Goal: Information Seeking & Learning: Learn about a topic

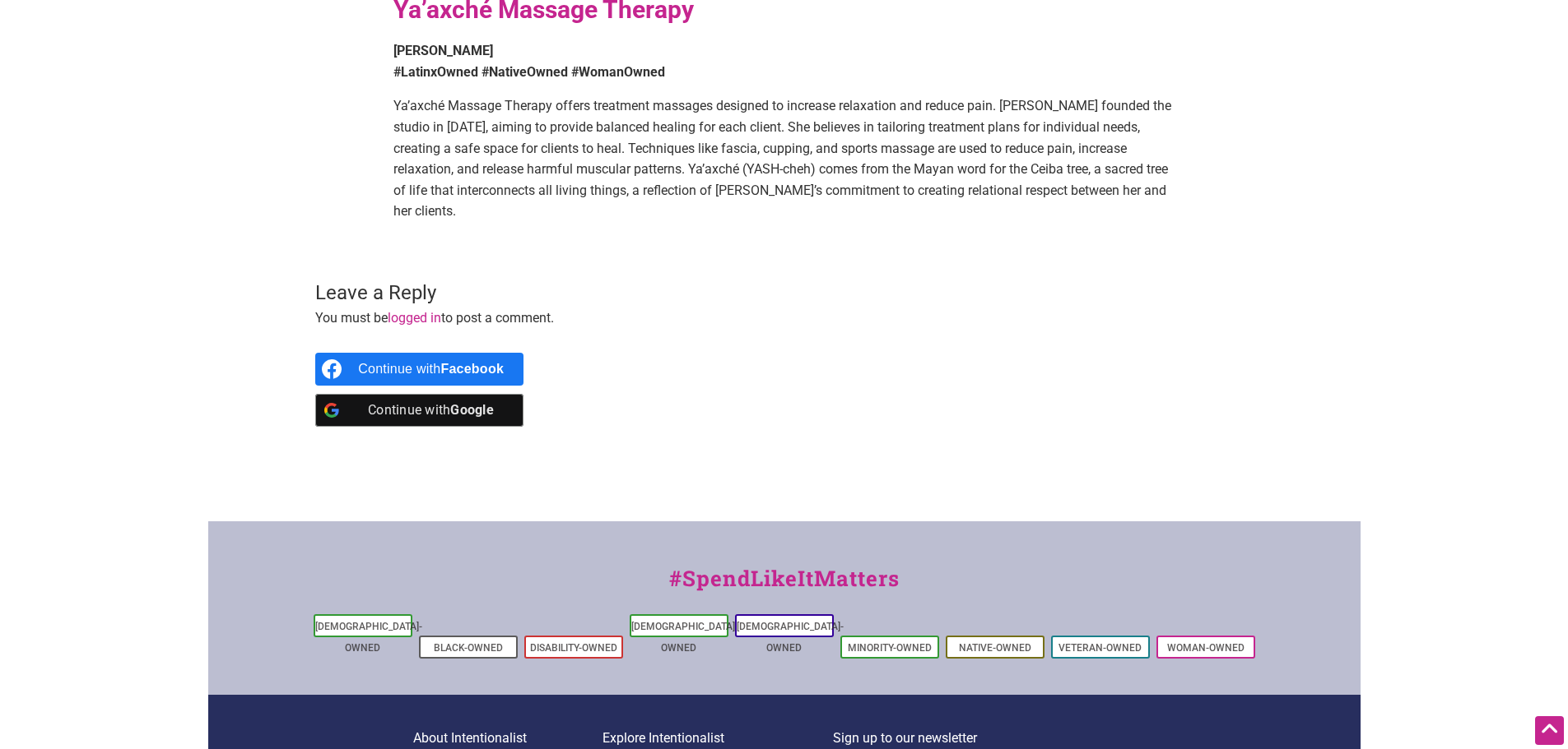
scroll to position [2765, 0]
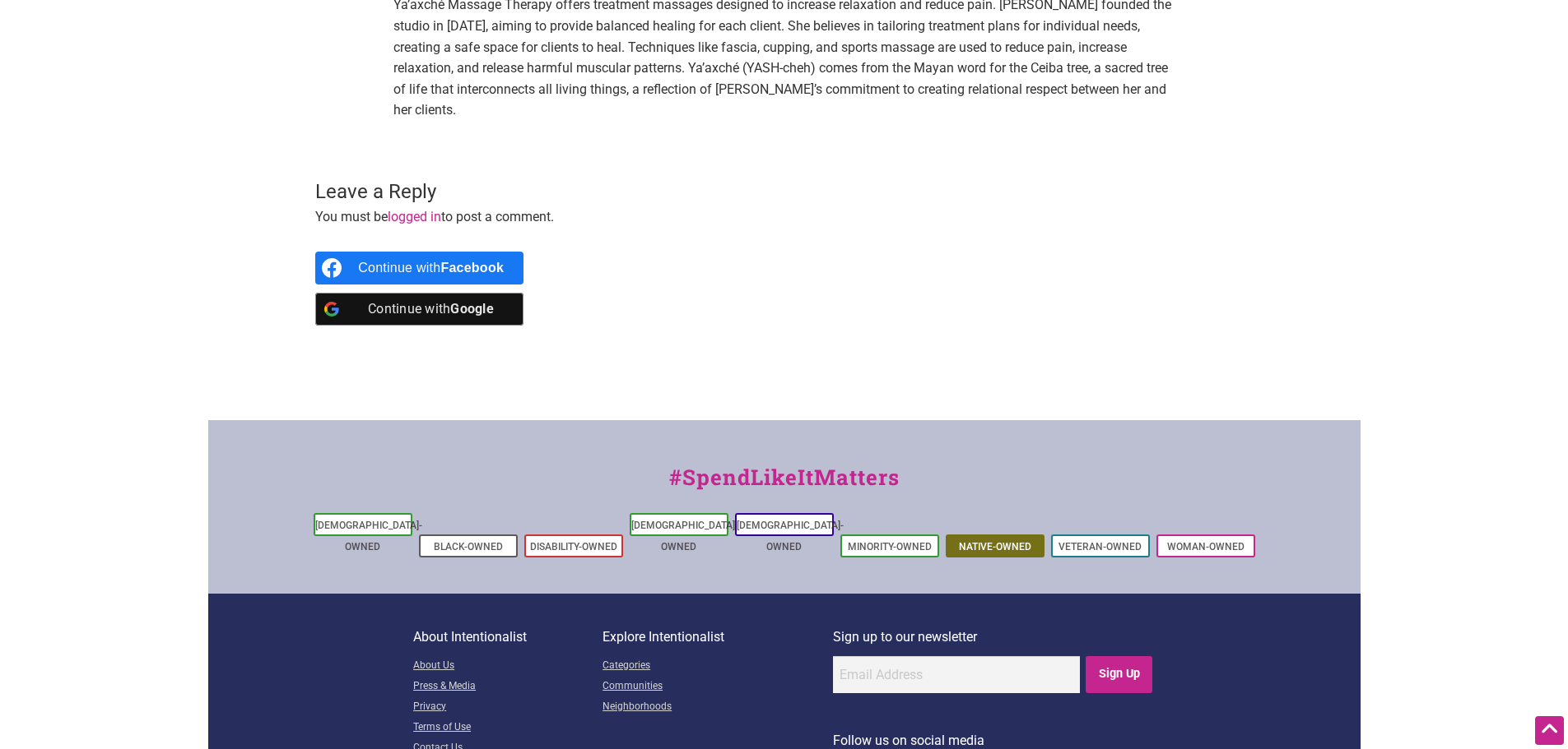
click at [971, 541] on link "Native-Owned" at bounding box center [995, 547] width 72 height 12
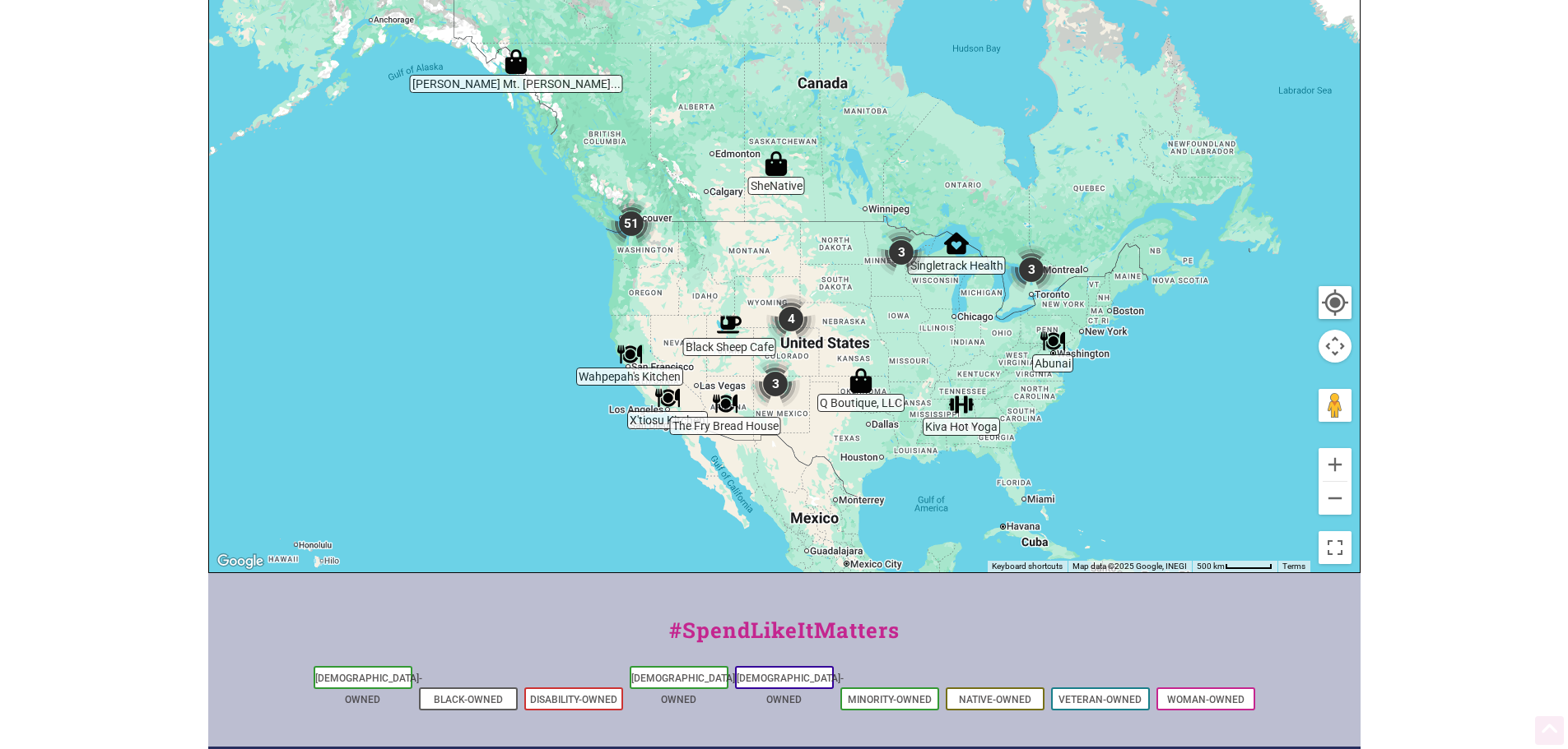
scroll to position [412, 0]
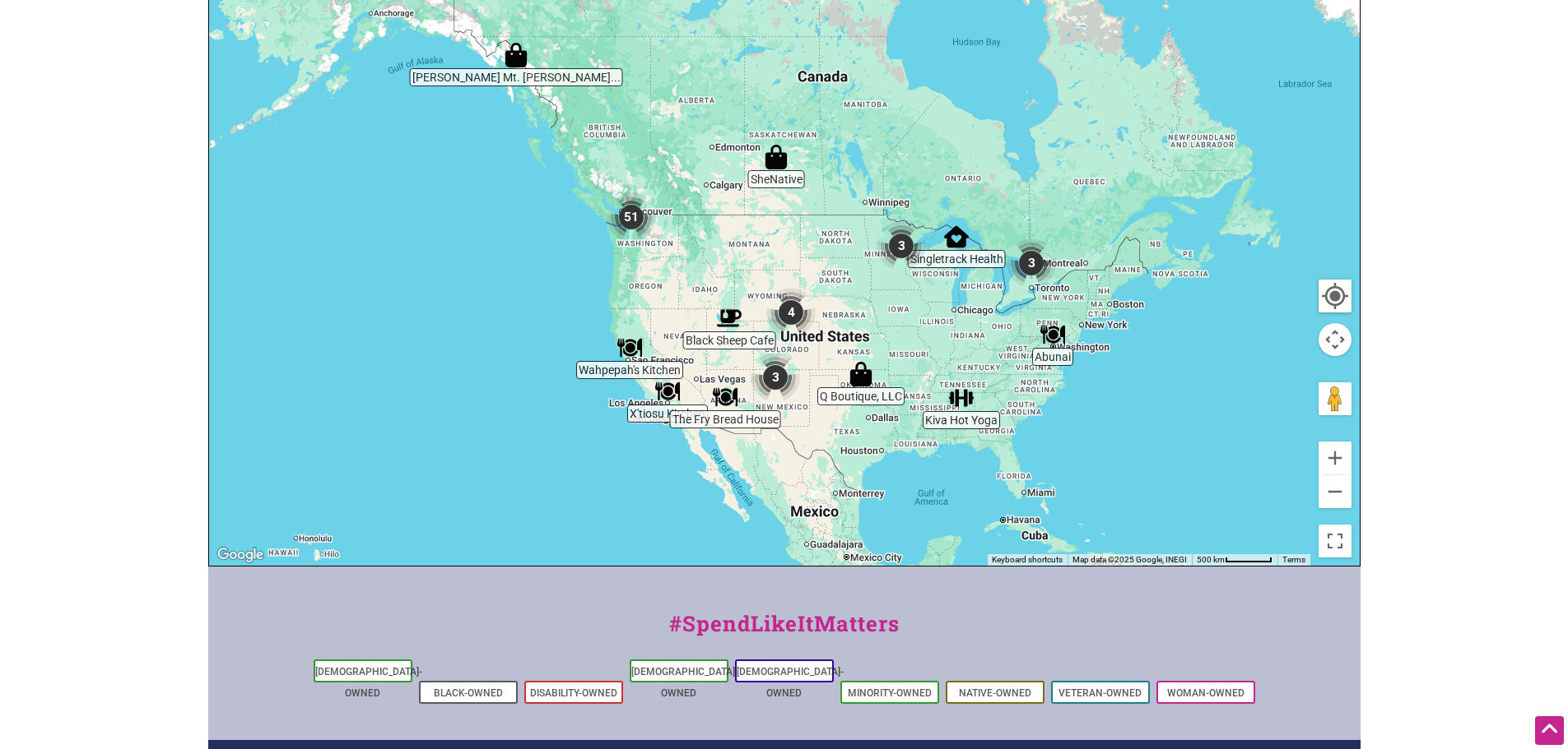
click at [631, 217] on img "51" at bounding box center [632, 217] width 62 height 62
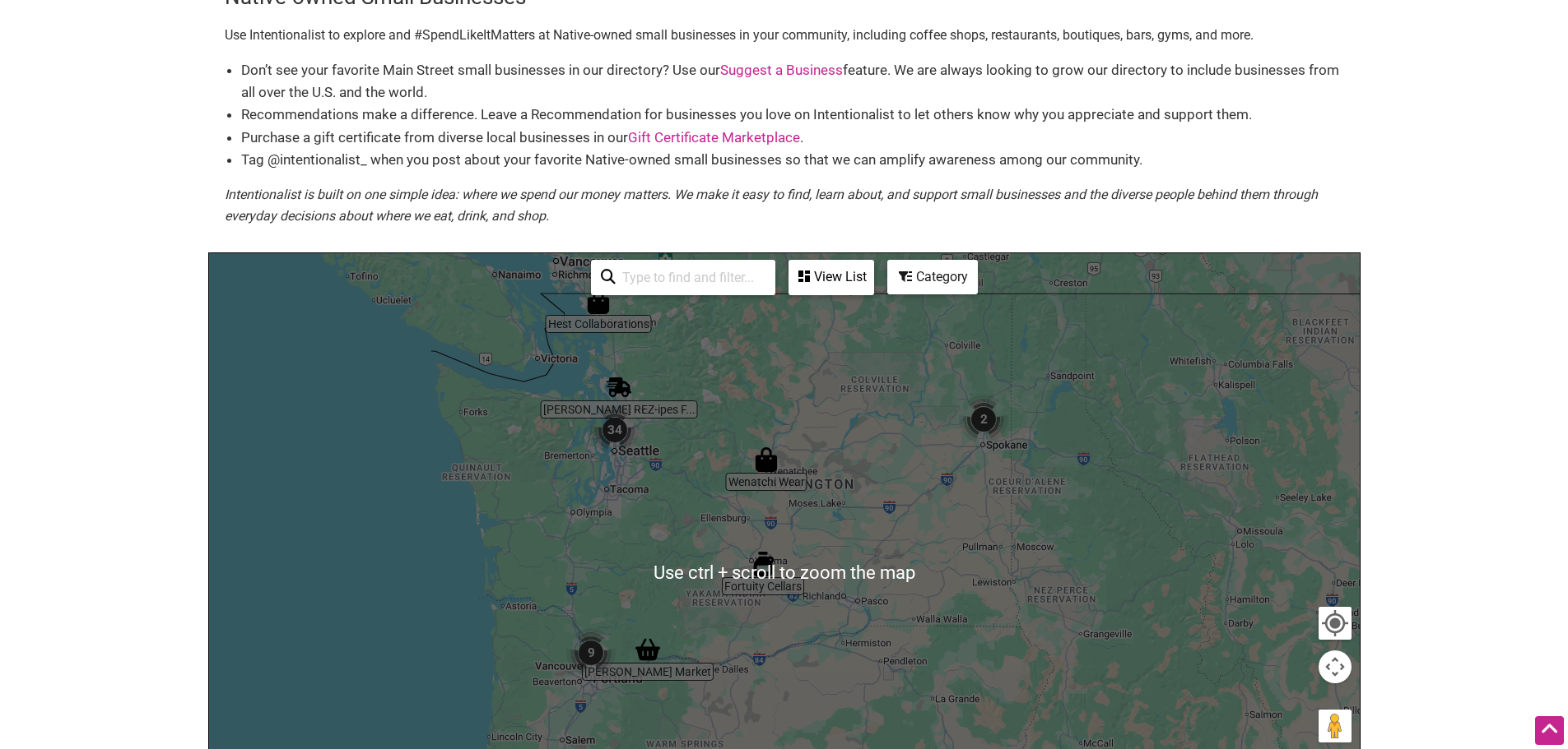
scroll to position [82, 0]
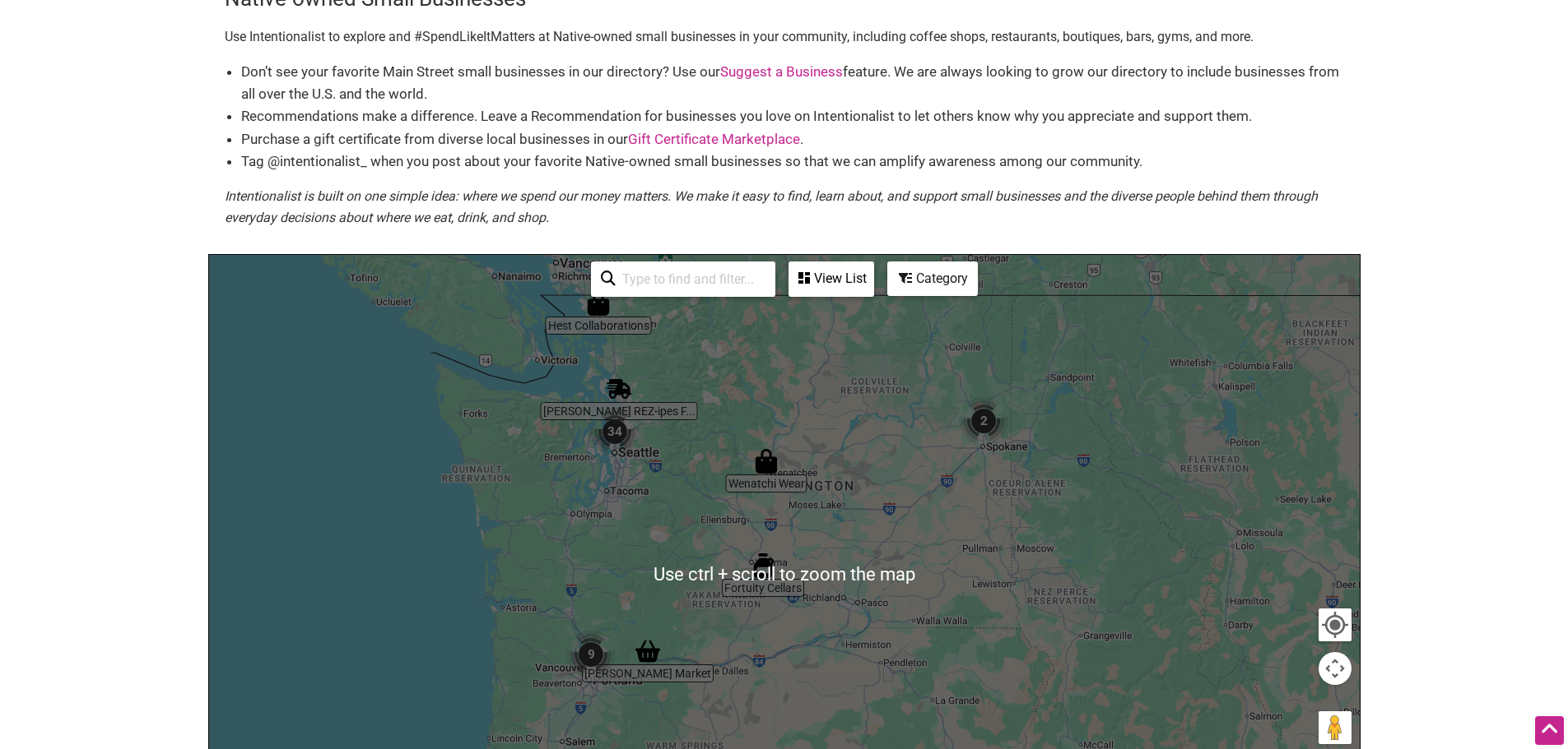
click at [614, 451] on img "34" at bounding box center [615, 432] width 62 height 62
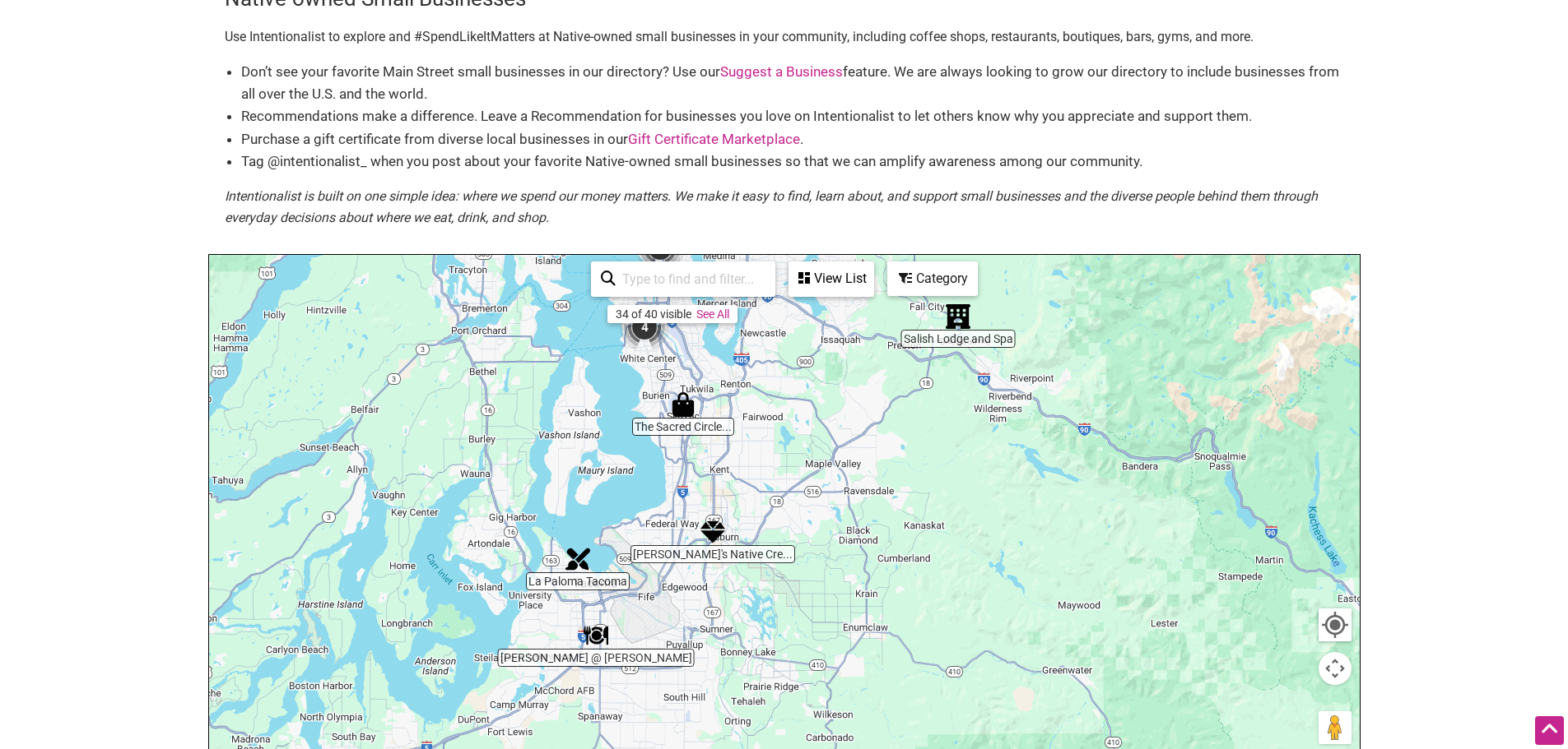
drag, startPoint x: 727, startPoint y: 542, endPoint x: 708, endPoint y: 356, distance: 187.0
click at [708, 356] on div "To navigate, press the arrow keys." at bounding box center [784, 575] width 1150 height 640
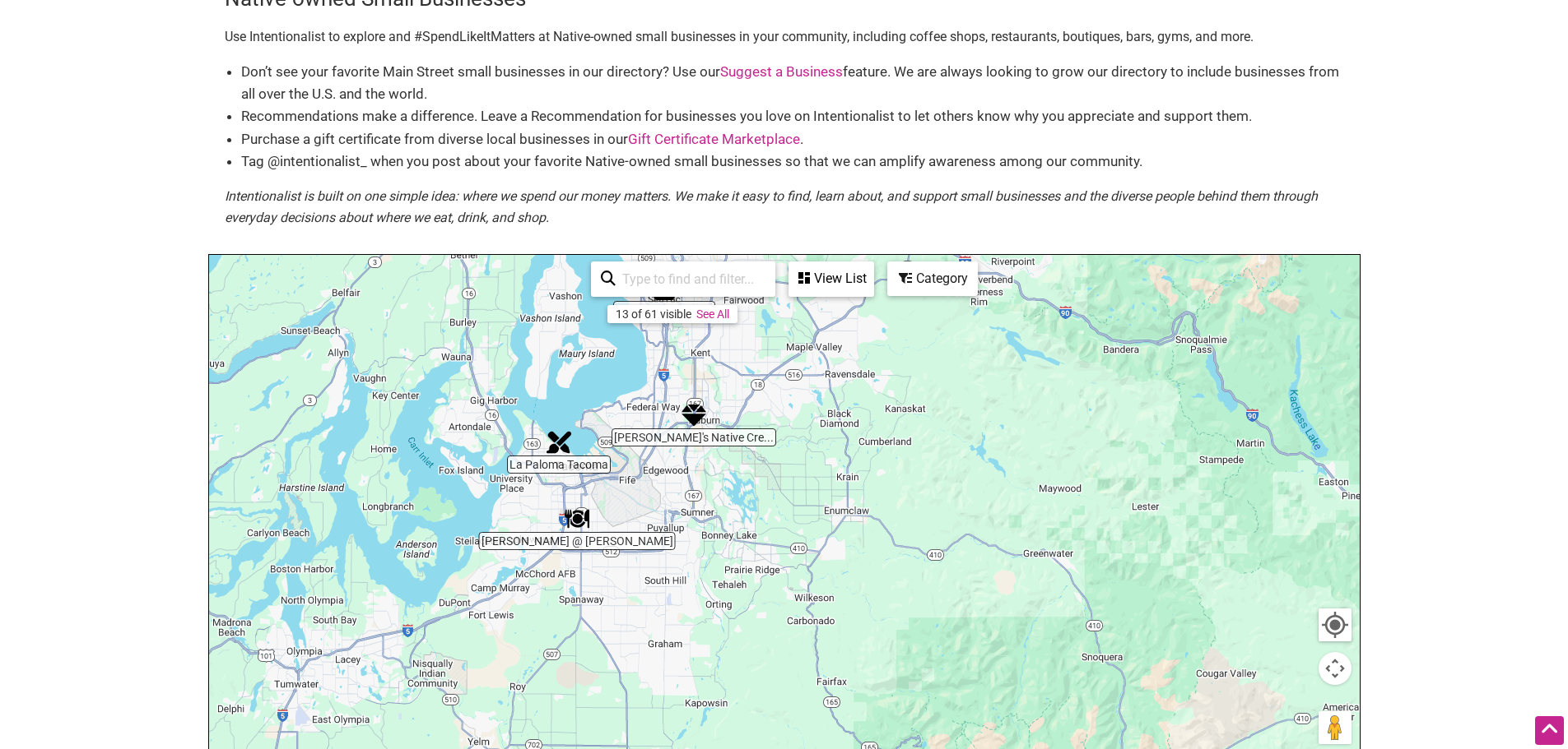
drag, startPoint x: 730, startPoint y: 634, endPoint x: 722, endPoint y: 537, distance: 97.3
click at [722, 537] on div "To navigate, press the arrow keys." at bounding box center [784, 575] width 1150 height 640
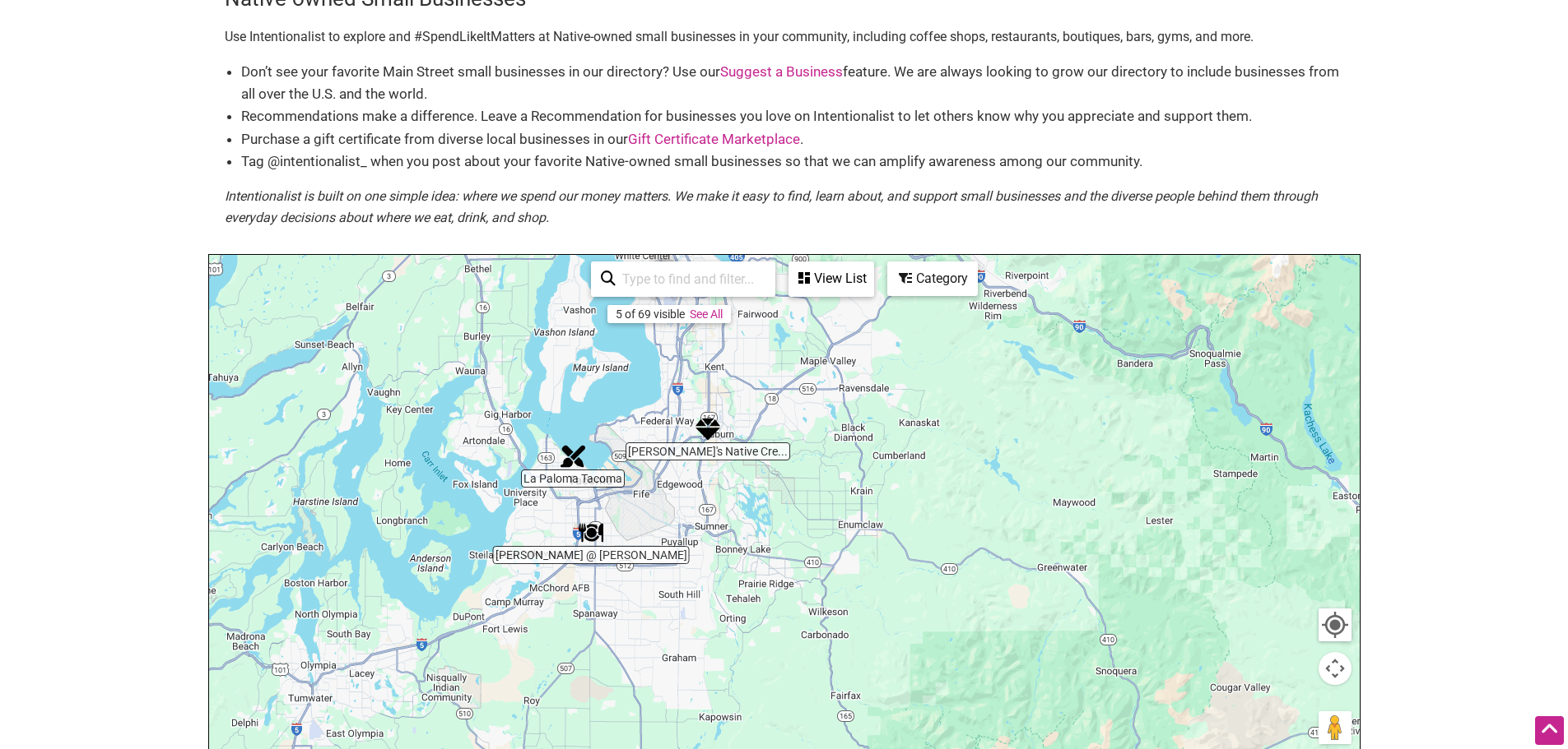
click at [706, 428] on img "Nita's Native Creations" at bounding box center [707, 429] width 38 height 38
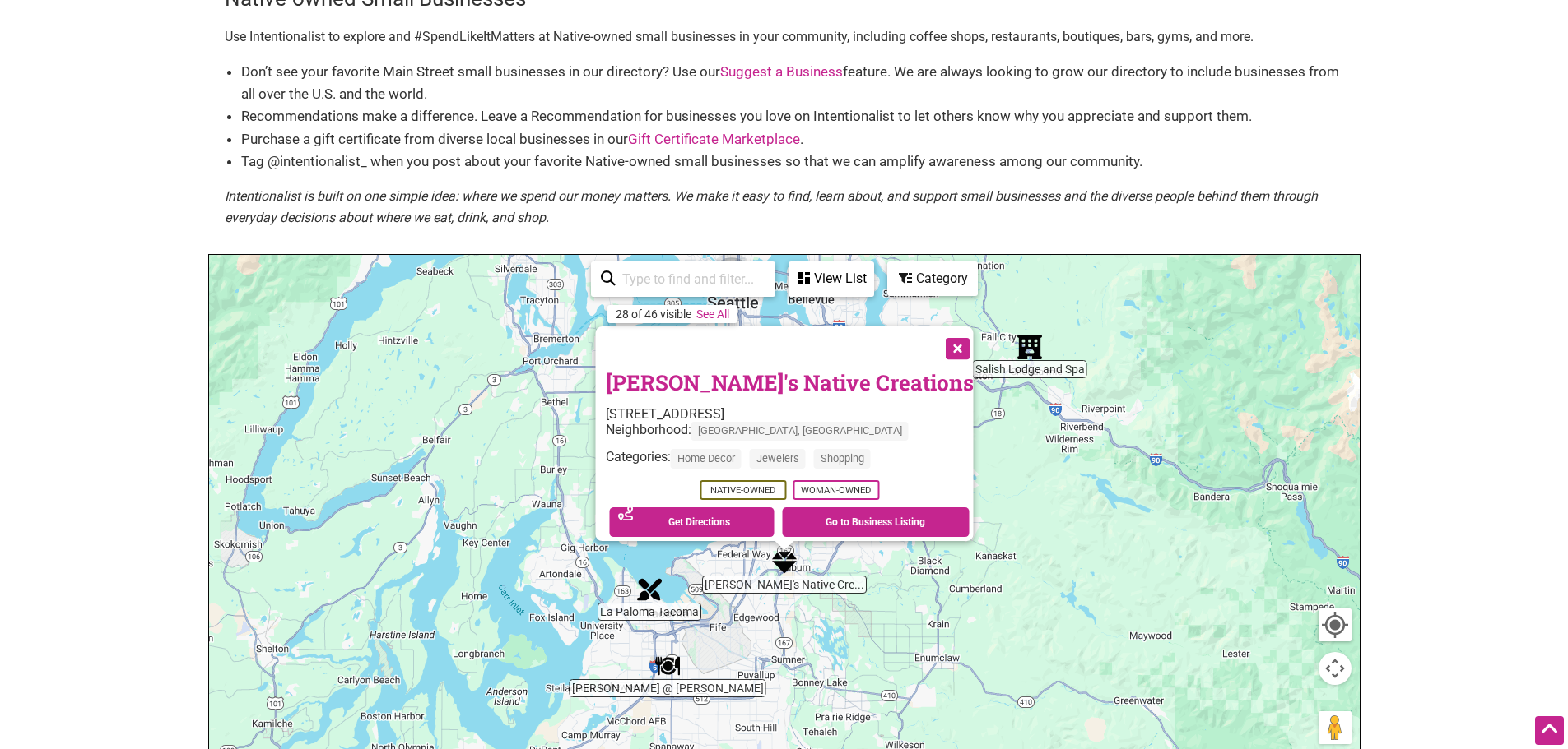
click at [948, 337] on button "Close" at bounding box center [955, 347] width 41 height 41
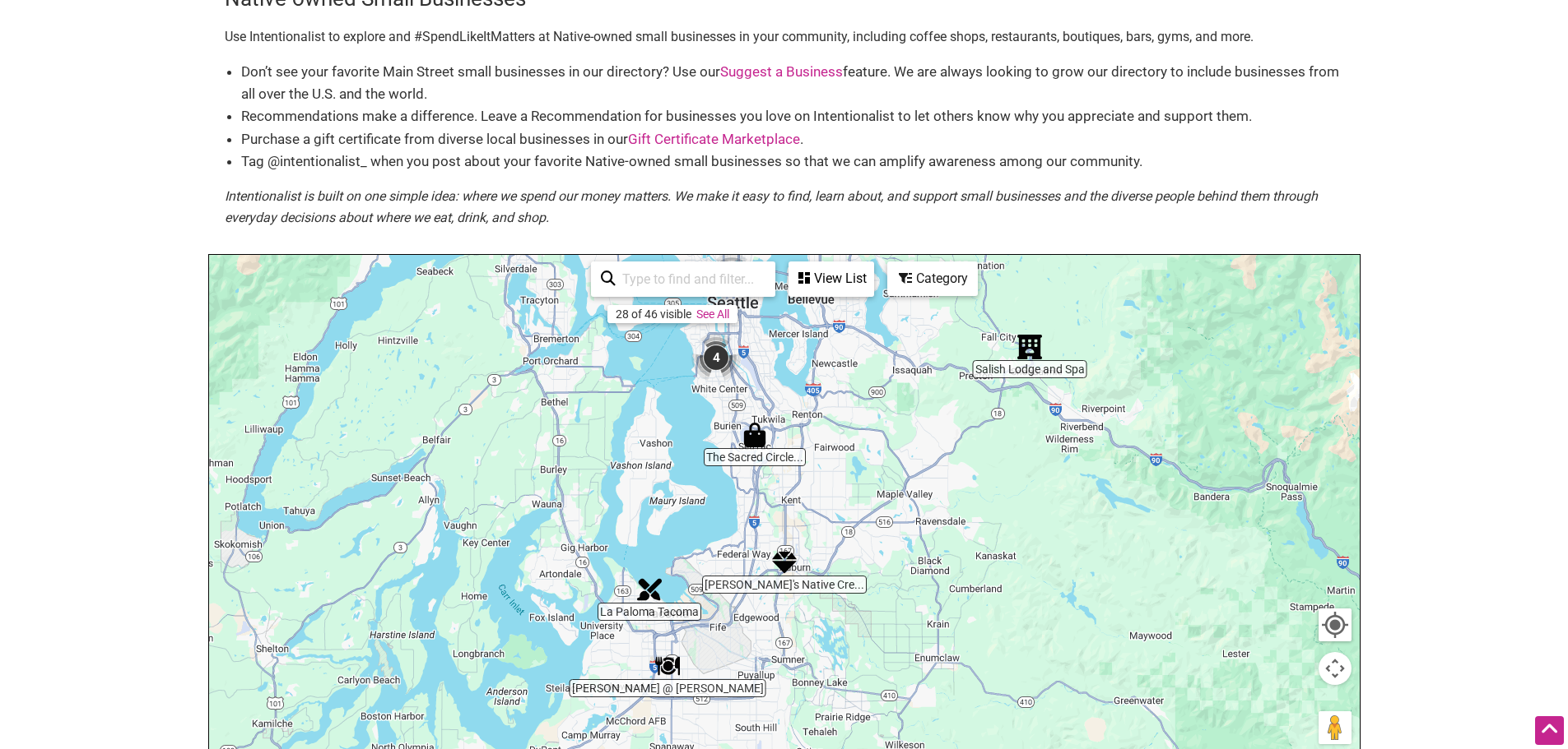
click at [756, 437] on img "The Sacred Circle Gift Shop" at bounding box center [755, 435] width 38 height 38
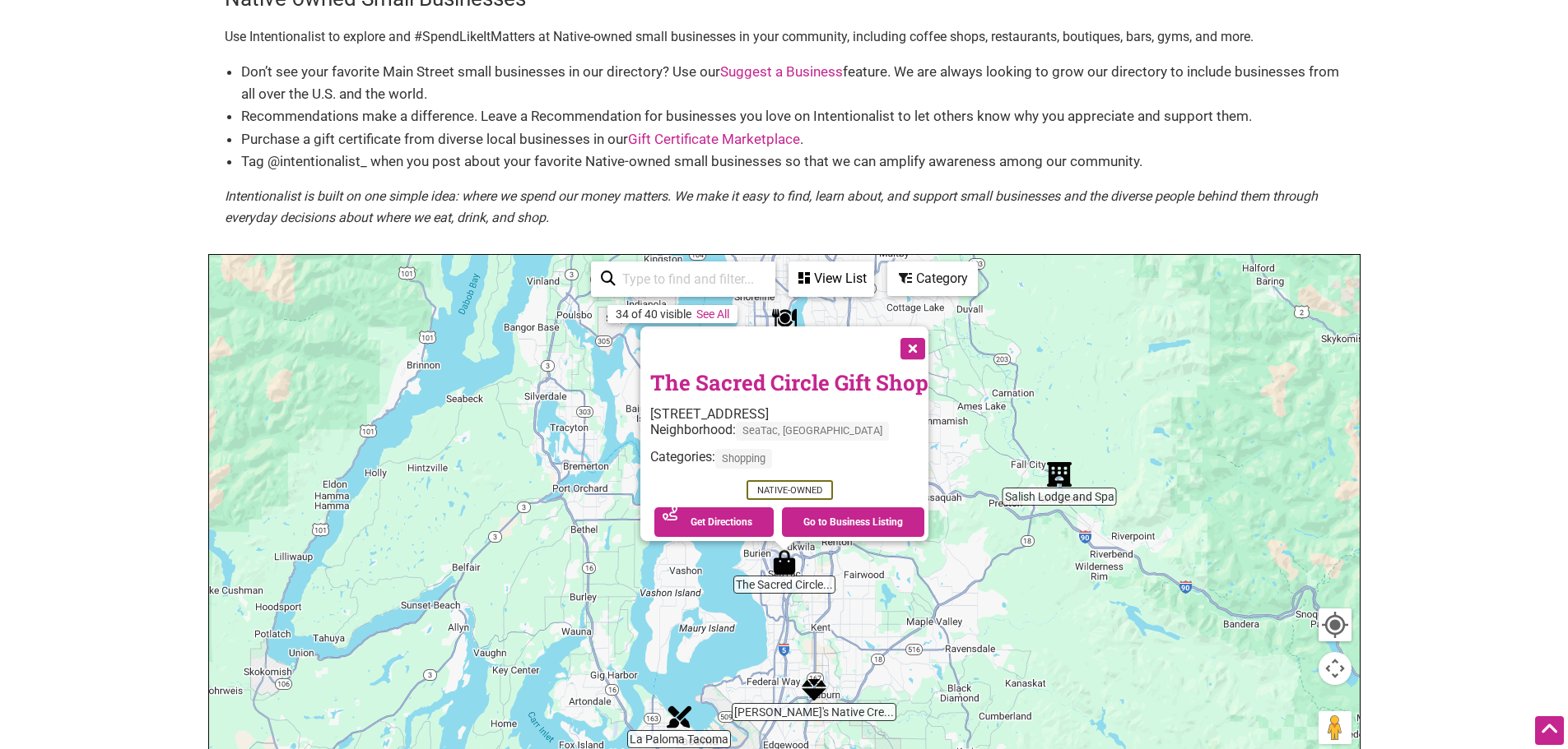
click at [824, 375] on link "The Sacred Circle Gift Shop" at bounding box center [789, 382] width 278 height 28
drag, startPoint x: 147, startPoint y: 252, endPoint x: 147, endPoint y: 406, distance: 154.0
click at [147, 406] on body "× Menu 0 Add a Business Map Blog Store Offers Intentionalist Cards Buy Black Ca…" at bounding box center [784, 292] width 1568 height 749
click at [106, 317] on body "× Menu 0 Add a Business Map Blog Store Offers Intentionalist Cards Buy Black Ca…" at bounding box center [784, 292] width 1568 height 749
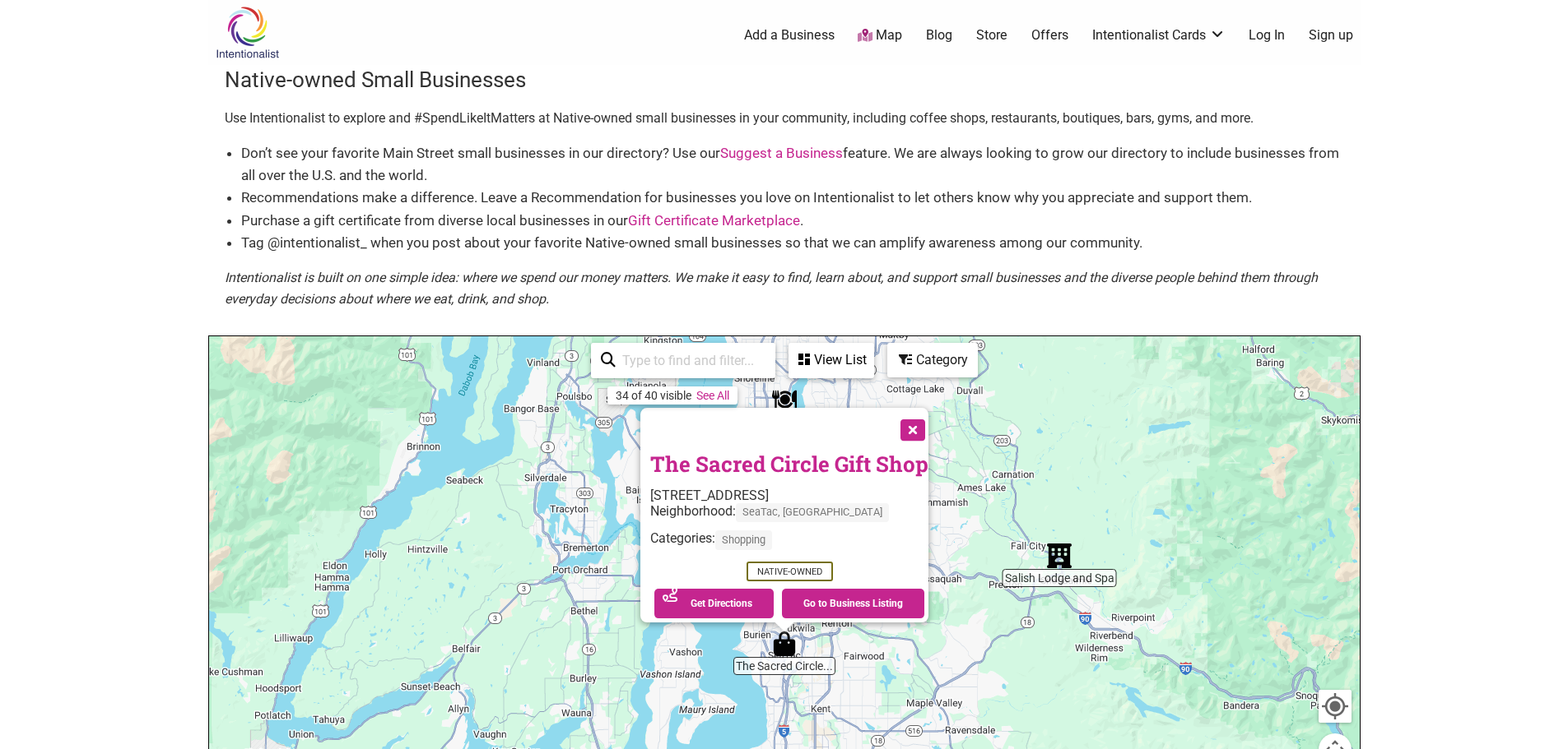
scroll to position [0, 0]
click at [929, 423] on button "Close" at bounding box center [911, 429] width 41 height 41
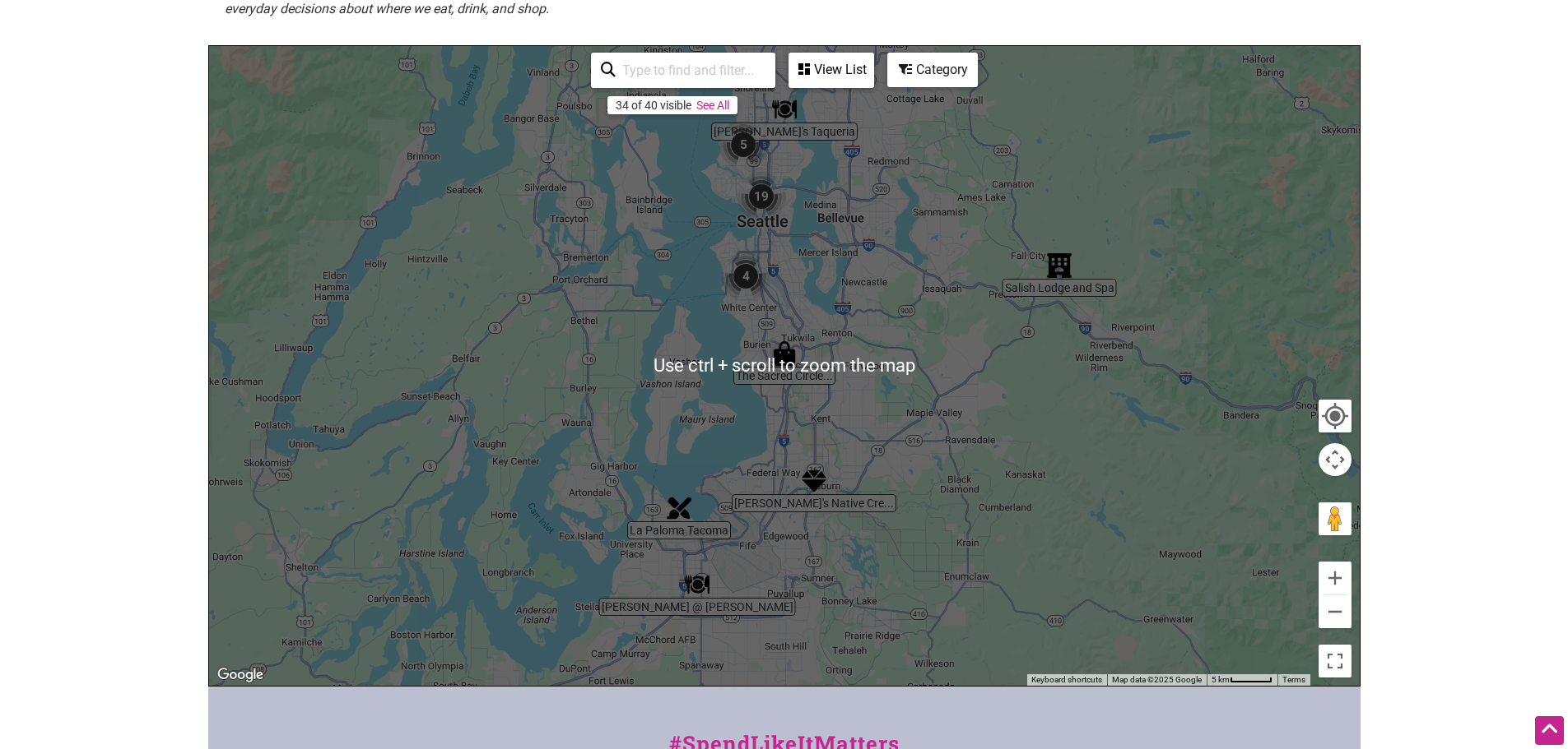
scroll to position [374, 0]
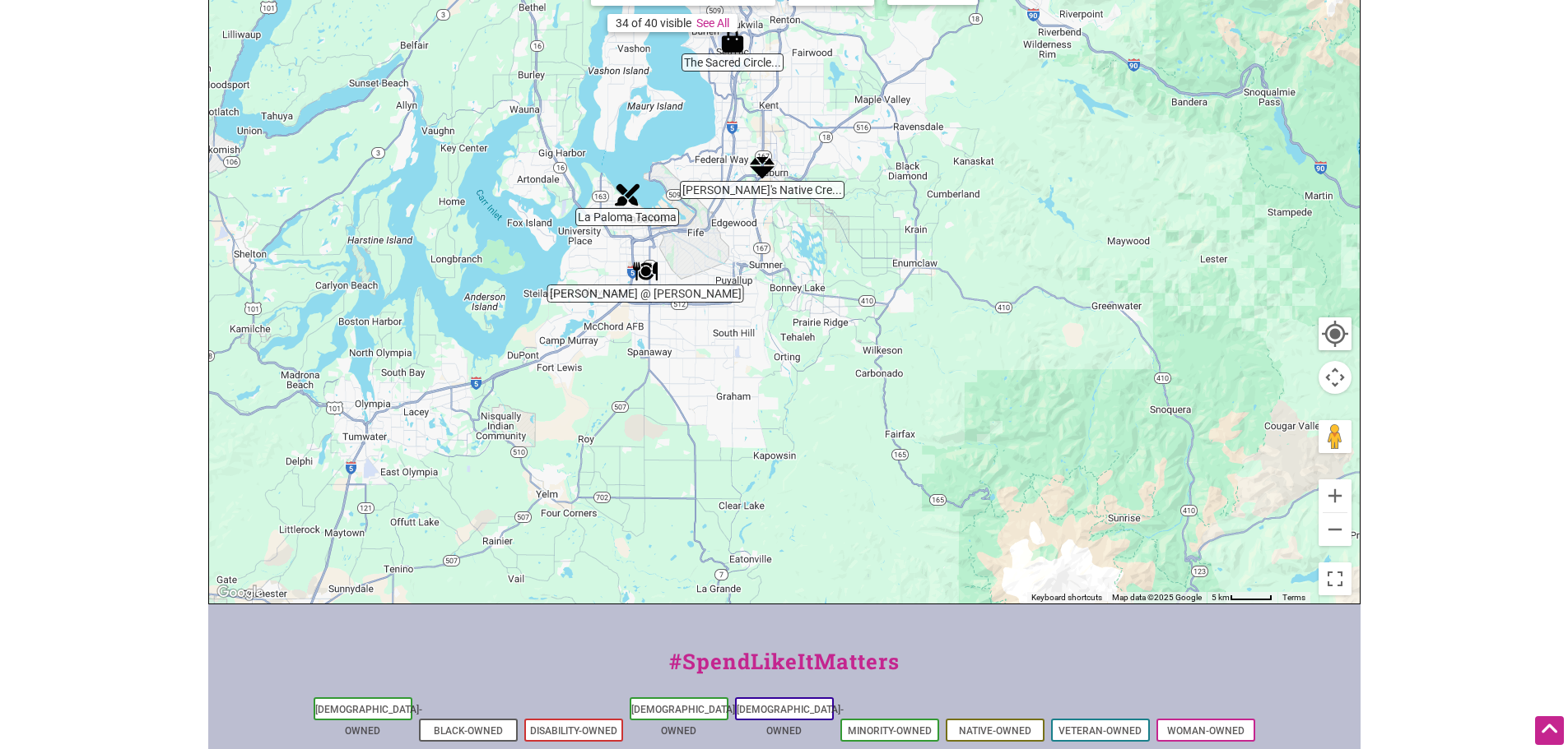
drag, startPoint x: 790, startPoint y: 478, endPoint x: 738, endPoint y: 236, distance: 247.5
click at [738, 236] on div "To navigate, press the arrow keys." at bounding box center [784, 284] width 1150 height 640
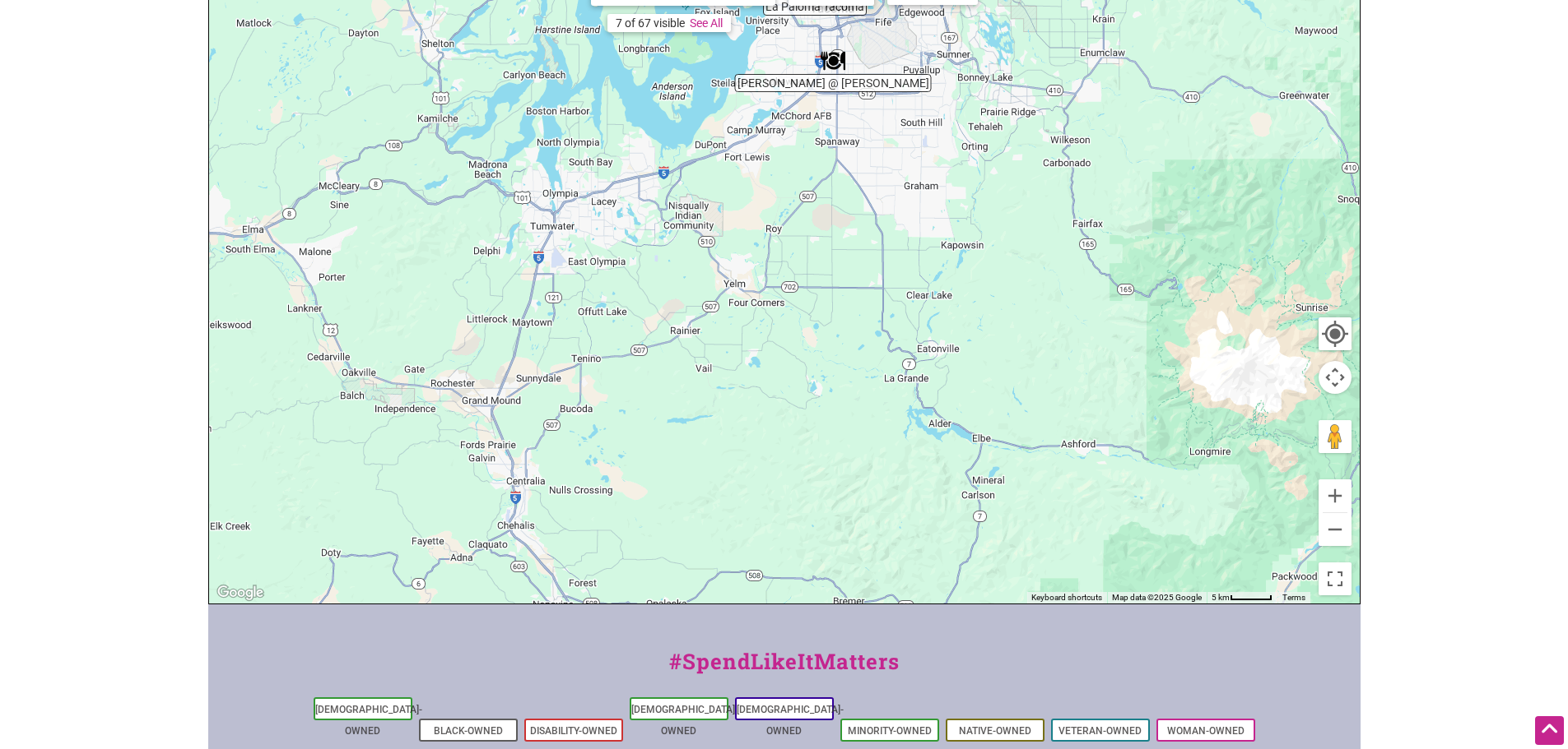
drag, startPoint x: 713, startPoint y: 401, endPoint x: 904, endPoint y: 205, distance: 273.7
click at [904, 205] on div "To navigate, press the arrow keys." at bounding box center [784, 284] width 1150 height 640
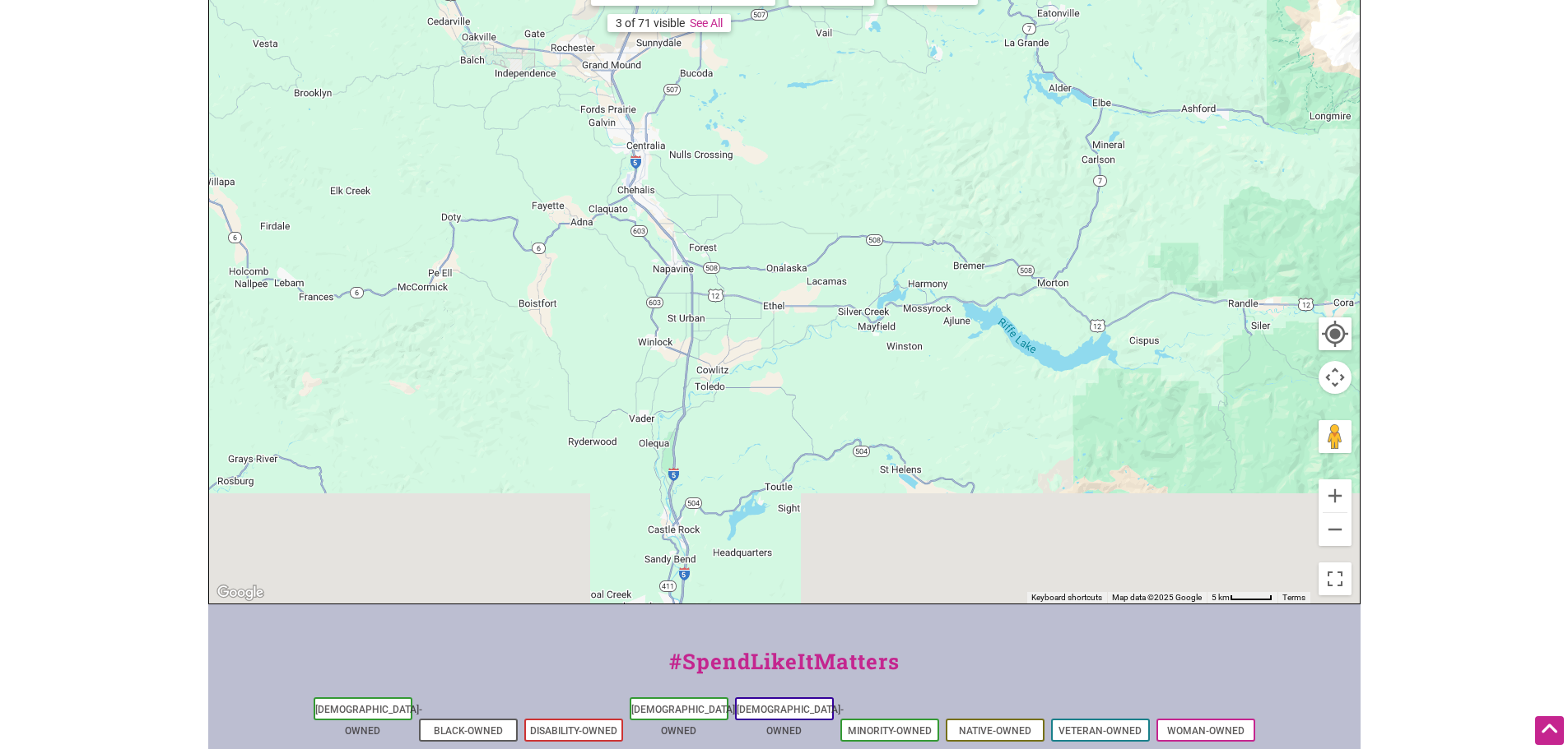
drag, startPoint x: 874, startPoint y: 426, endPoint x: 1000, endPoint y: 85, distance: 363.5
click at [1000, 85] on div "To navigate, press the arrow keys." at bounding box center [784, 284] width 1150 height 640
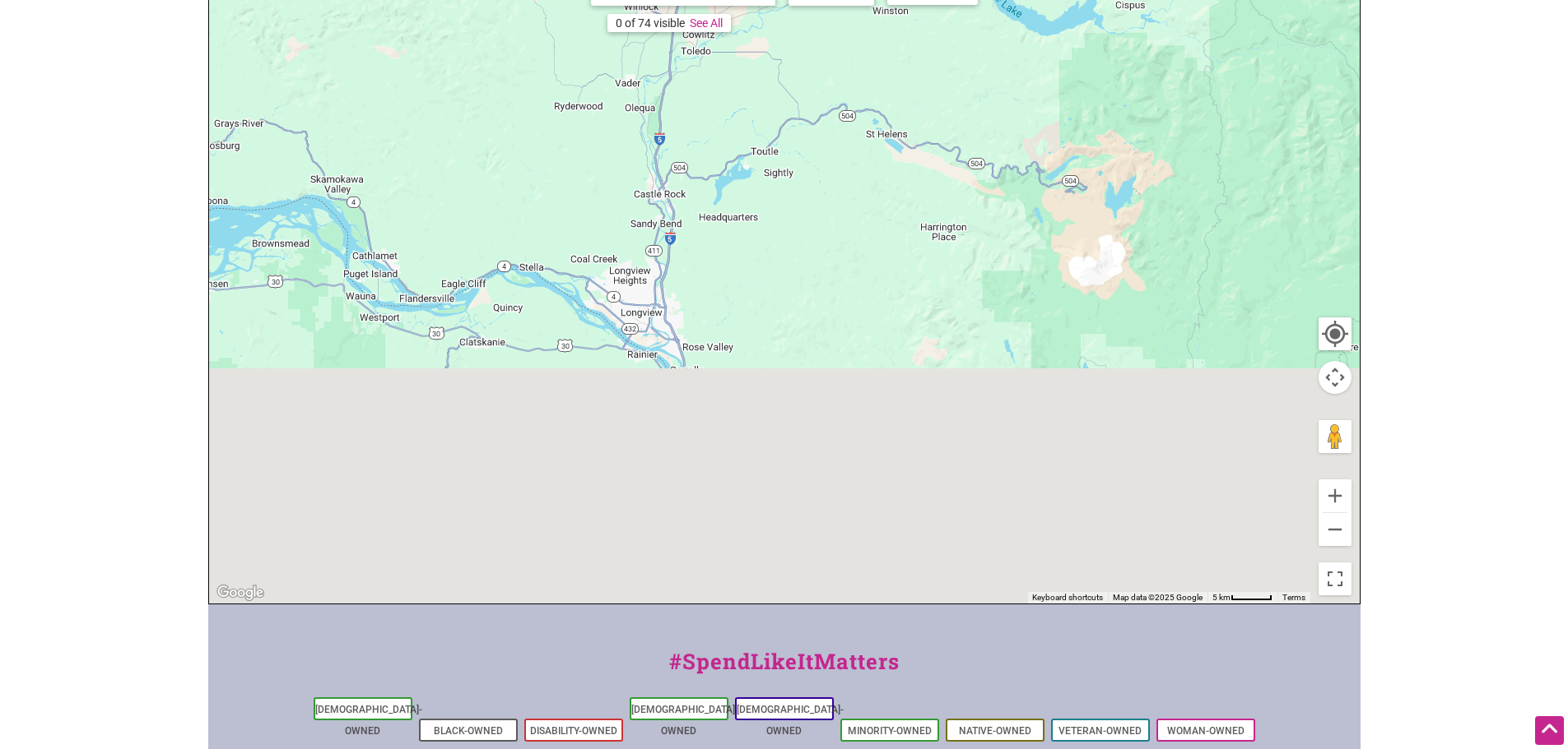
drag, startPoint x: 824, startPoint y: 406, endPoint x: 827, endPoint y: -13, distance: 419.0
click at [827, 0] on html "× Menu 0 Add a Business Map Blog Store Offers Intentionalist Cards Buy Black Ca…" at bounding box center [784, 1] width 1568 height 749
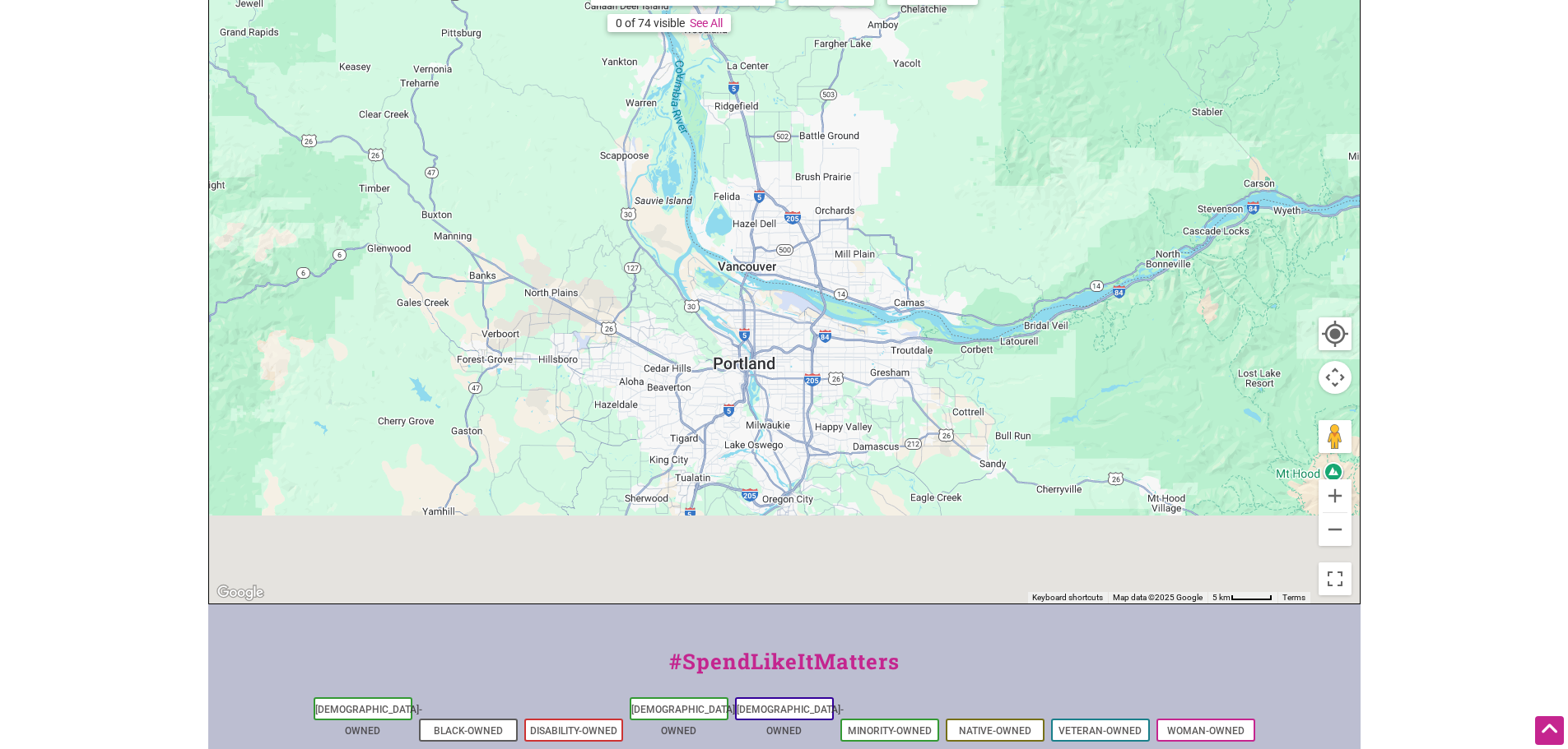
drag, startPoint x: 775, startPoint y: 459, endPoint x: 703, endPoint y: 76, distance: 389.7
click at [703, 76] on div "To navigate, press the arrow keys." at bounding box center [784, 284] width 1150 height 640
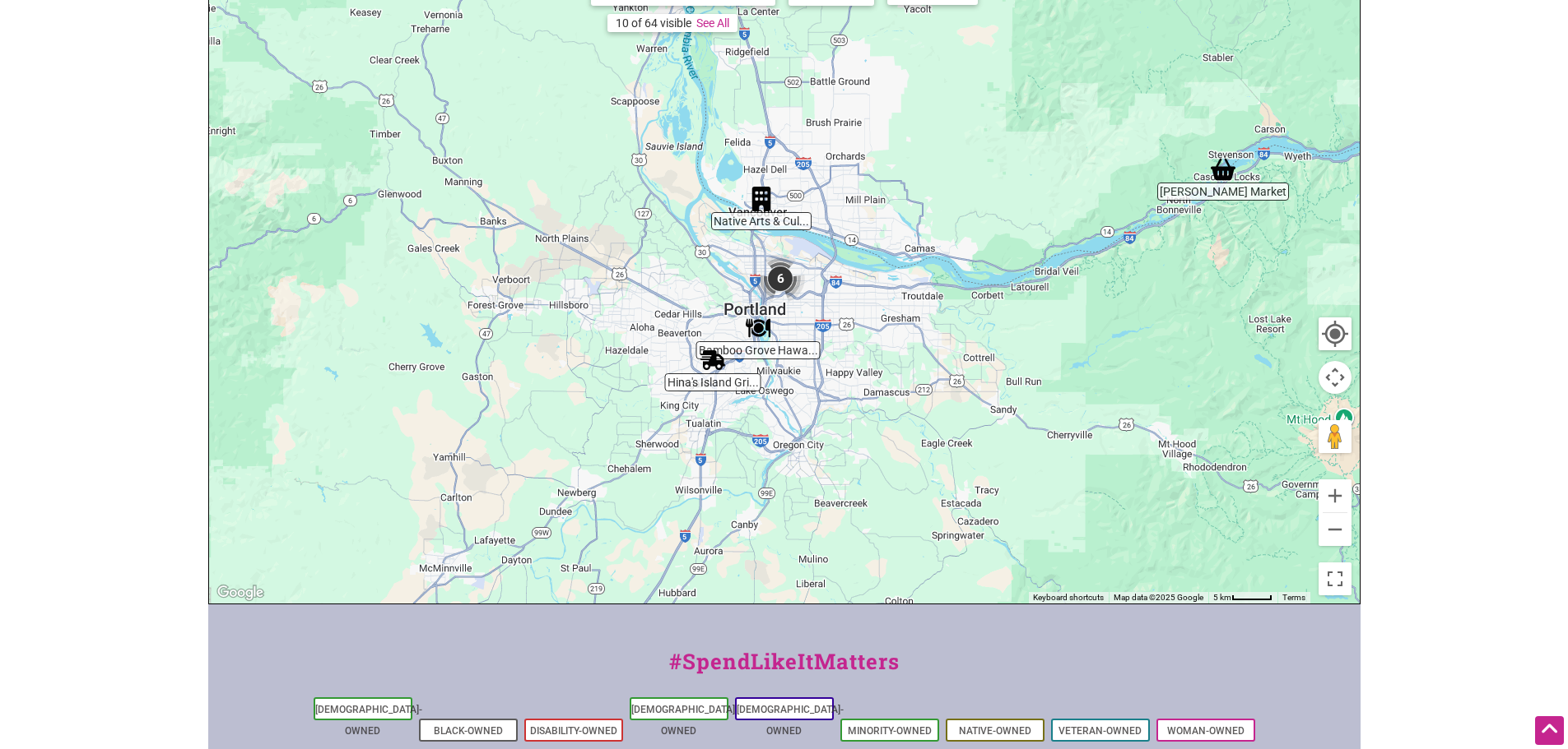
drag, startPoint x: 794, startPoint y: 474, endPoint x: 787, endPoint y: 437, distance: 37.7
click at [787, 437] on div "To navigate, press the arrow keys." at bounding box center [784, 284] width 1150 height 640
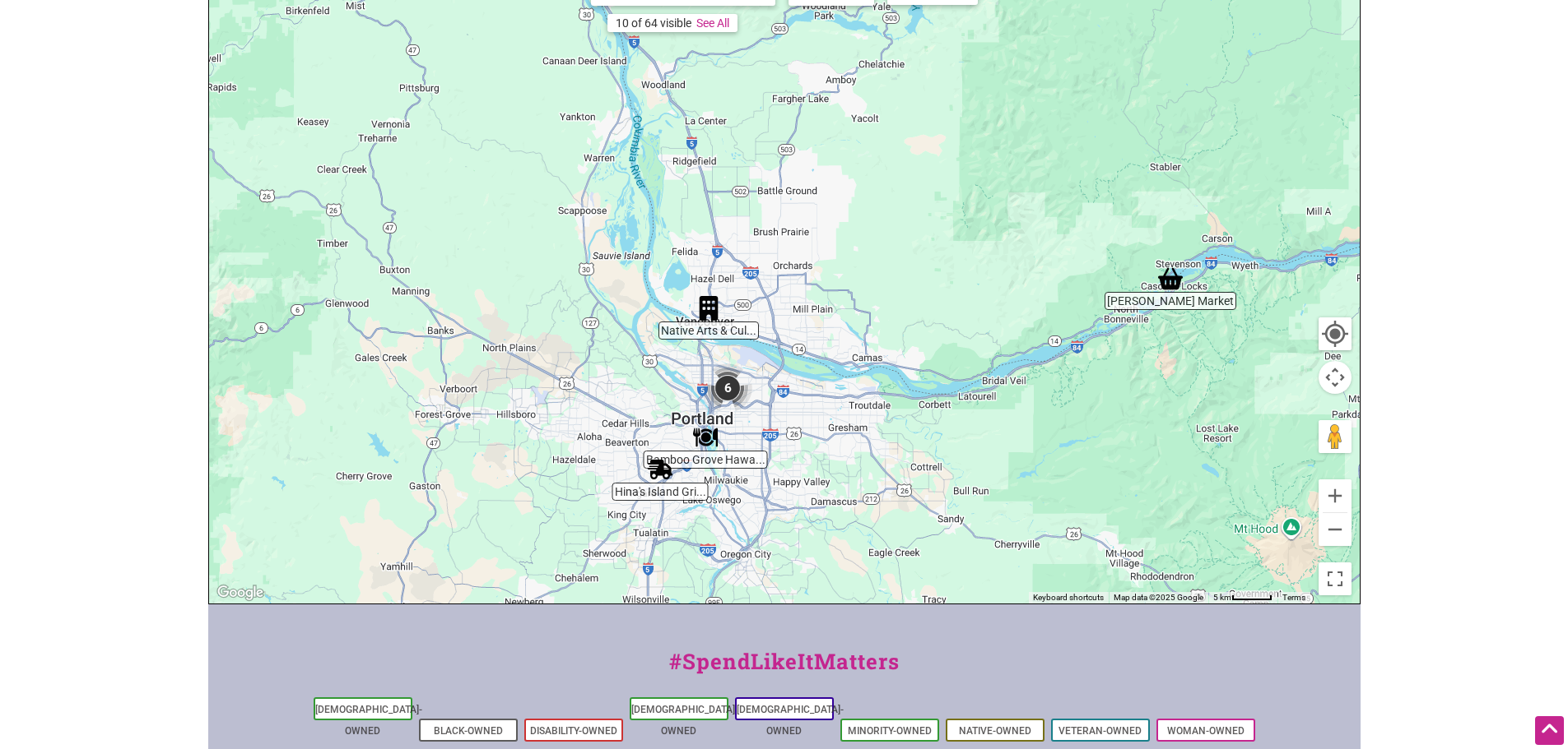
drag, startPoint x: 930, startPoint y: 98, endPoint x: 771, endPoint y: 593, distance: 519.9
click at [775, 629] on div "Intentionalist Spend like it matters 0 Add a Business Map Blog Store Offers Int…" at bounding box center [784, 321] width 1152 height 1391
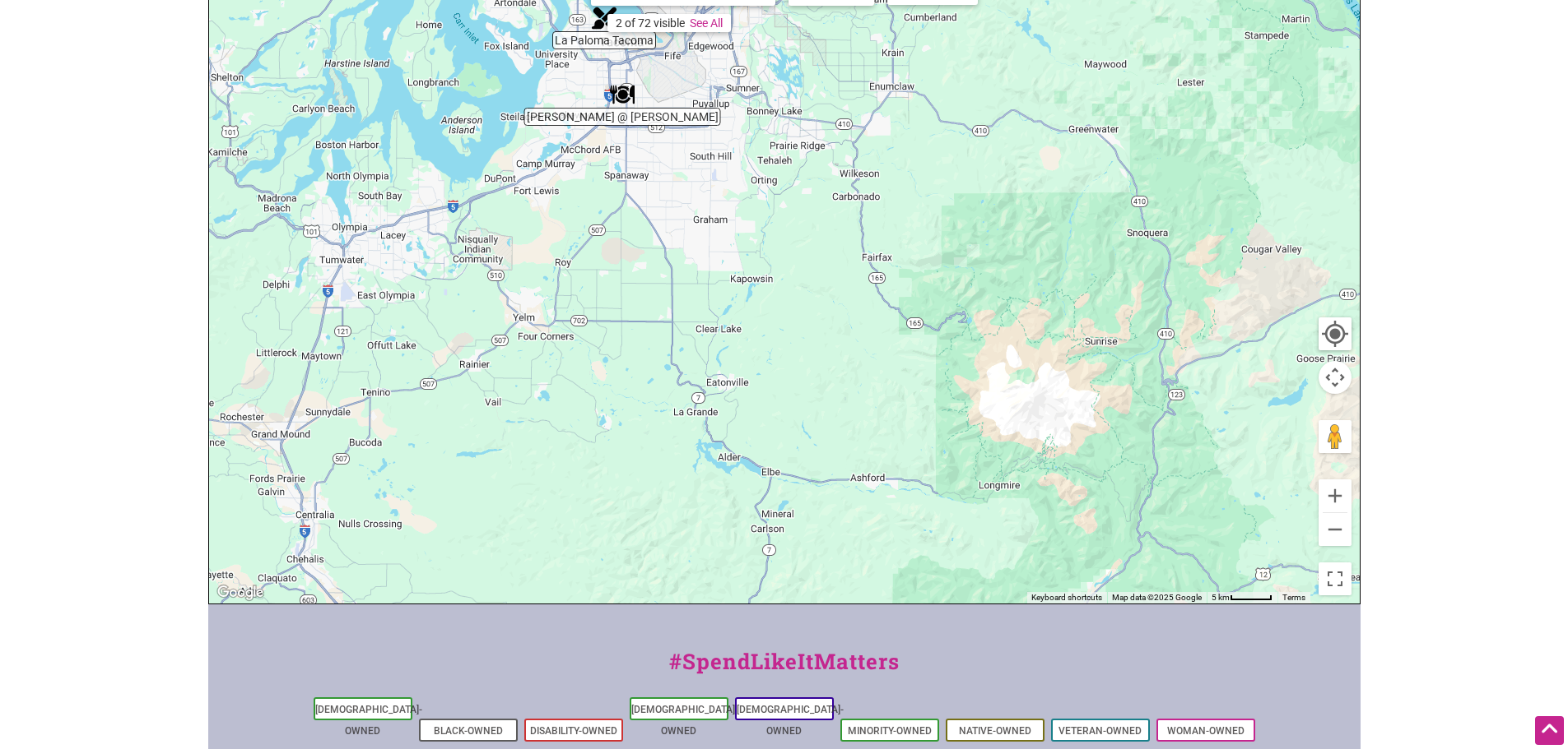
drag, startPoint x: 733, startPoint y: 266, endPoint x: 776, endPoint y: 517, distance: 254.7
click at [776, 517] on div "To navigate, press the arrow keys." at bounding box center [784, 284] width 1150 height 640
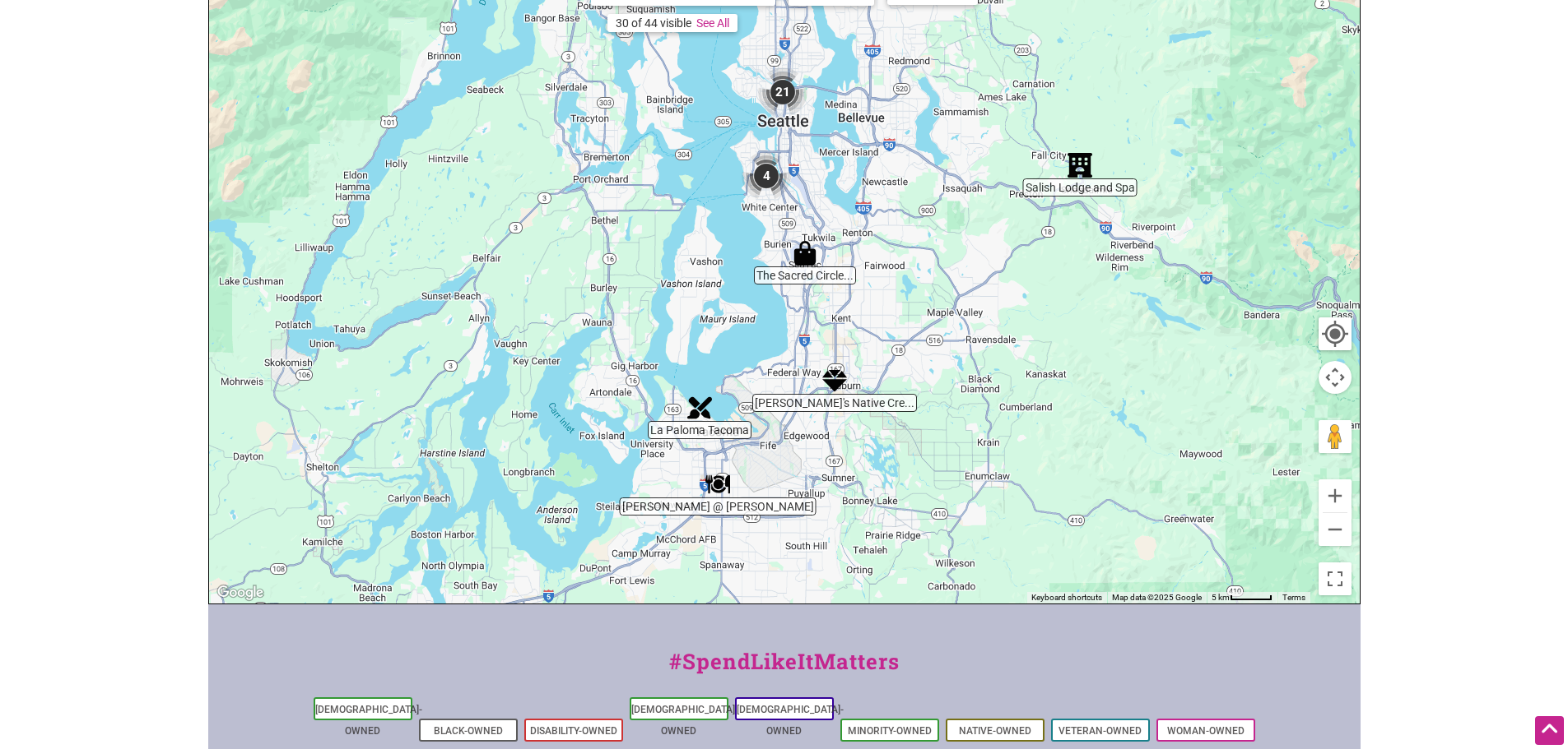
drag, startPoint x: 740, startPoint y: 305, endPoint x: 785, endPoint y: 517, distance: 216.7
click at [785, 517] on div "To navigate, press the arrow keys." at bounding box center [784, 284] width 1150 height 640
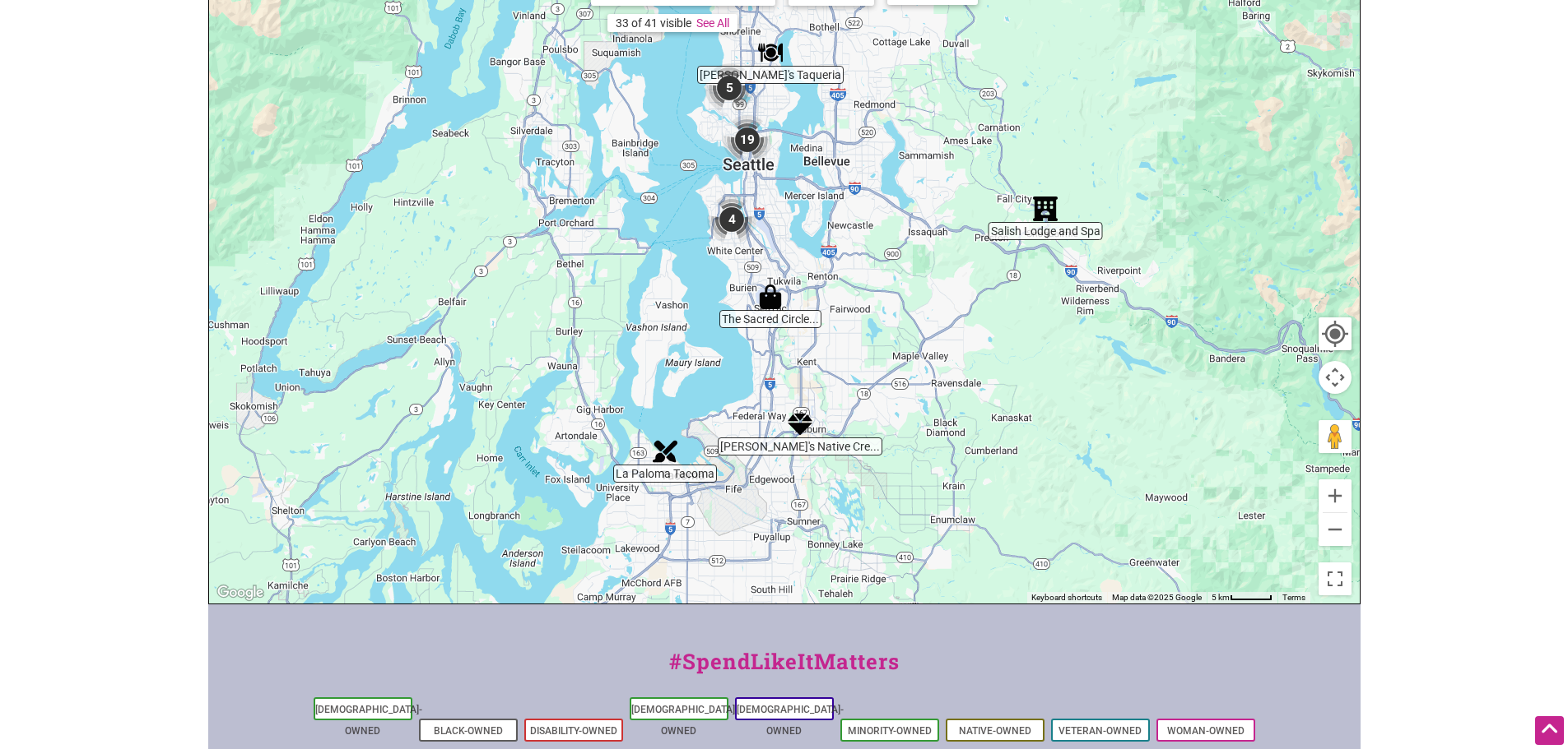
drag, startPoint x: 912, startPoint y: 383, endPoint x: 859, endPoint y: 269, distance: 125.7
click at [859, 269] on div "To navigate, press the arrow keys." at bounding box center [784, 284] width 1150 height 640
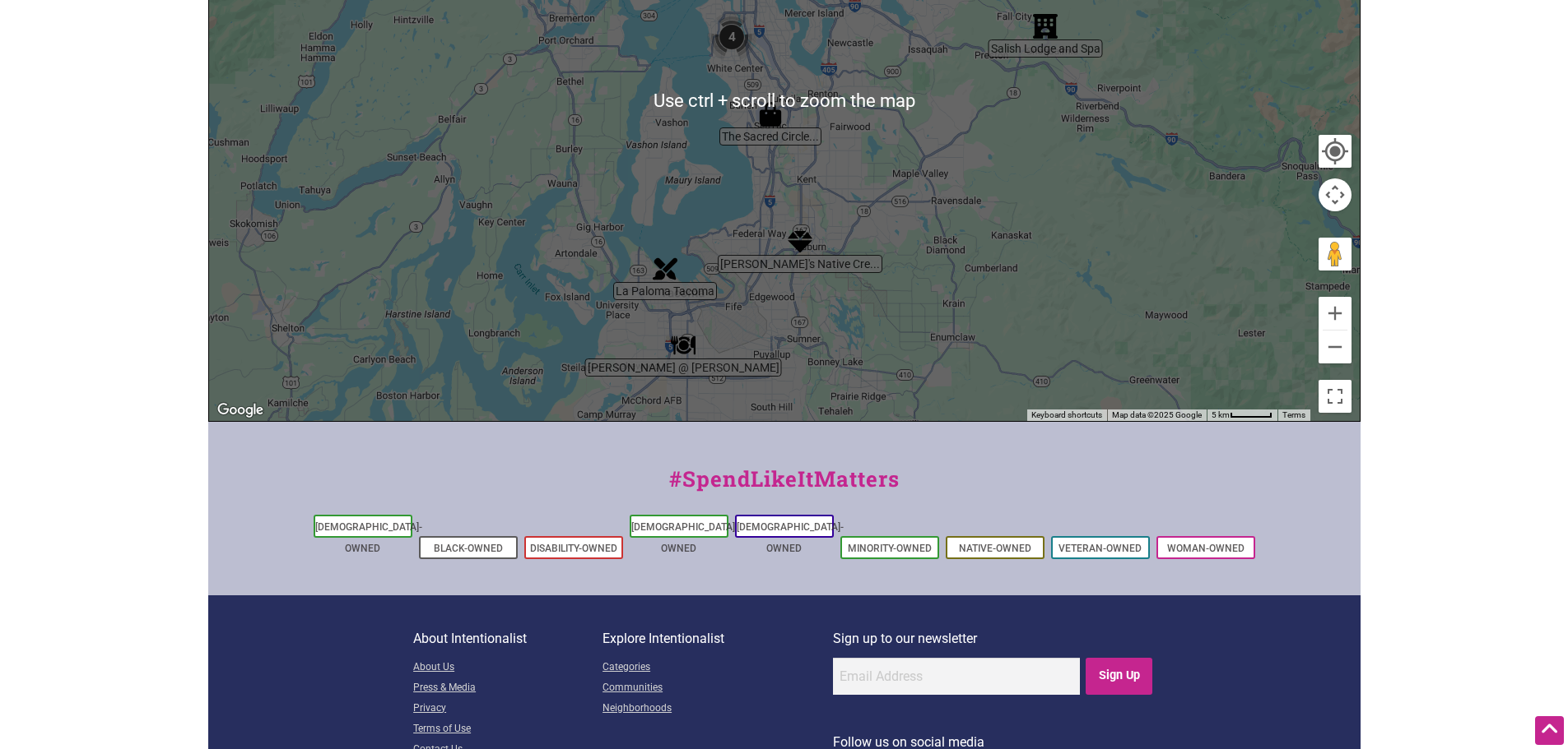
scroll to position [247, 0]
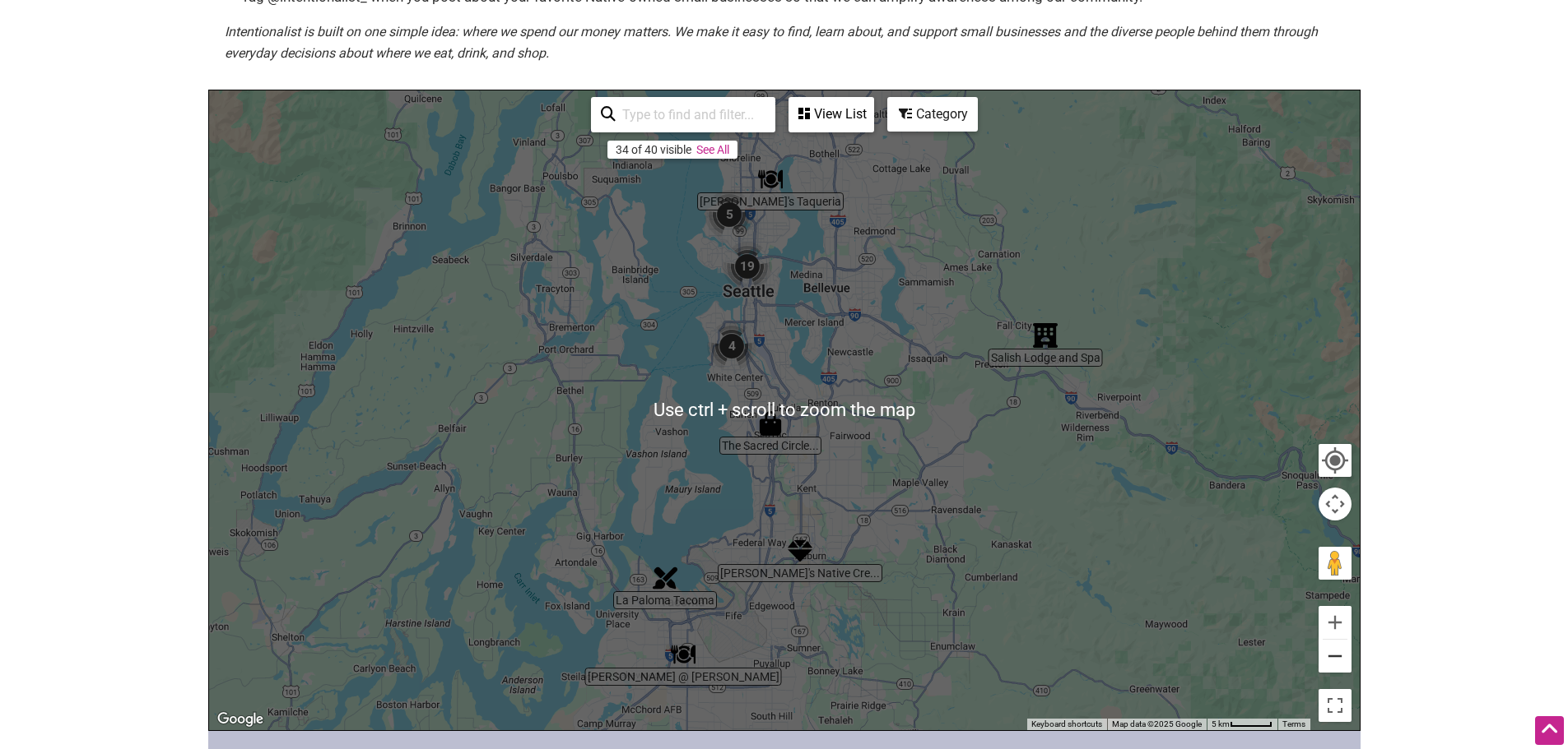
click at [1332, 654] on button "Zoom out" at bounding box center [1335, 656] width 33 height 33
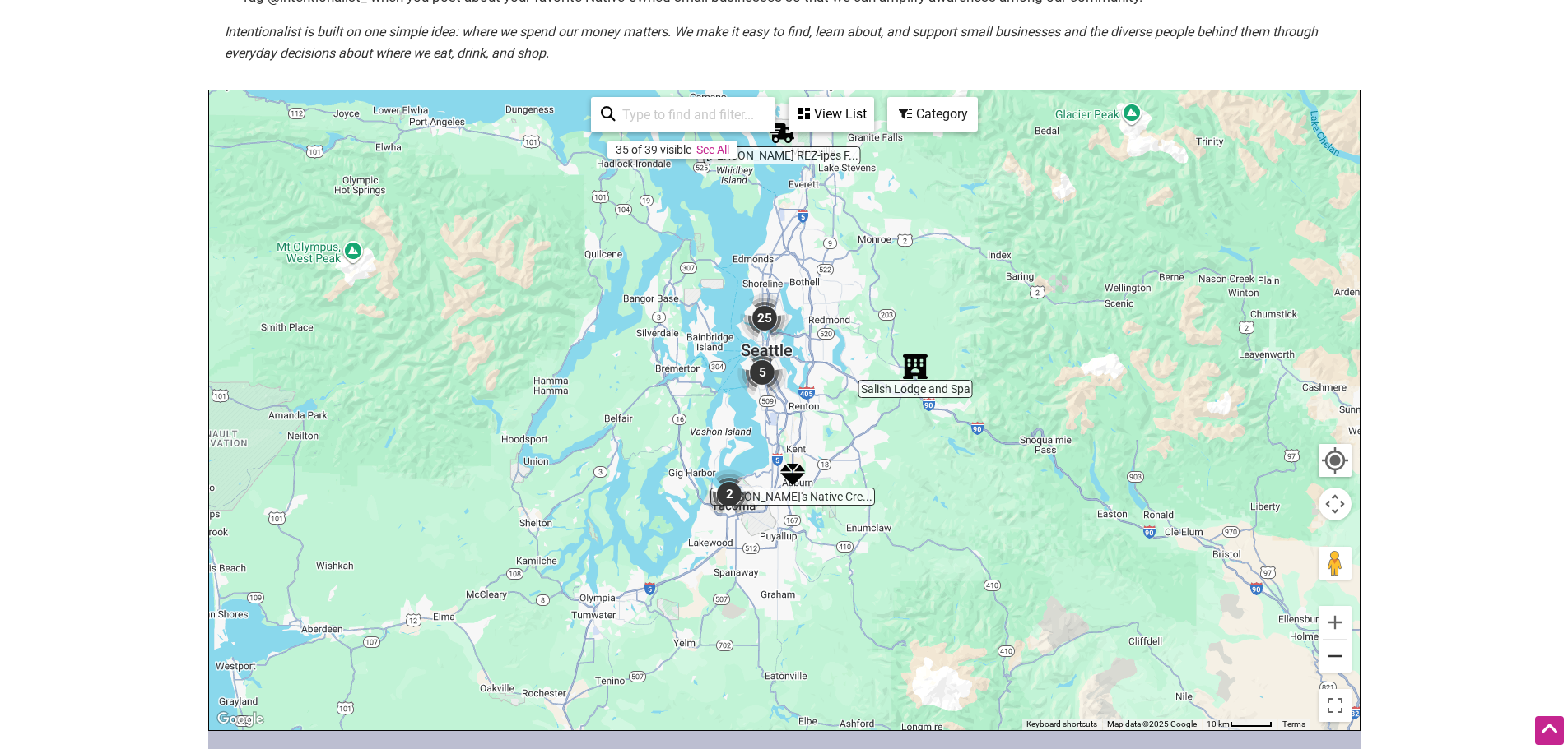
click at [1332, 654] on button "Zoom out" at bounding box center [1335, 656] width 33 height 33
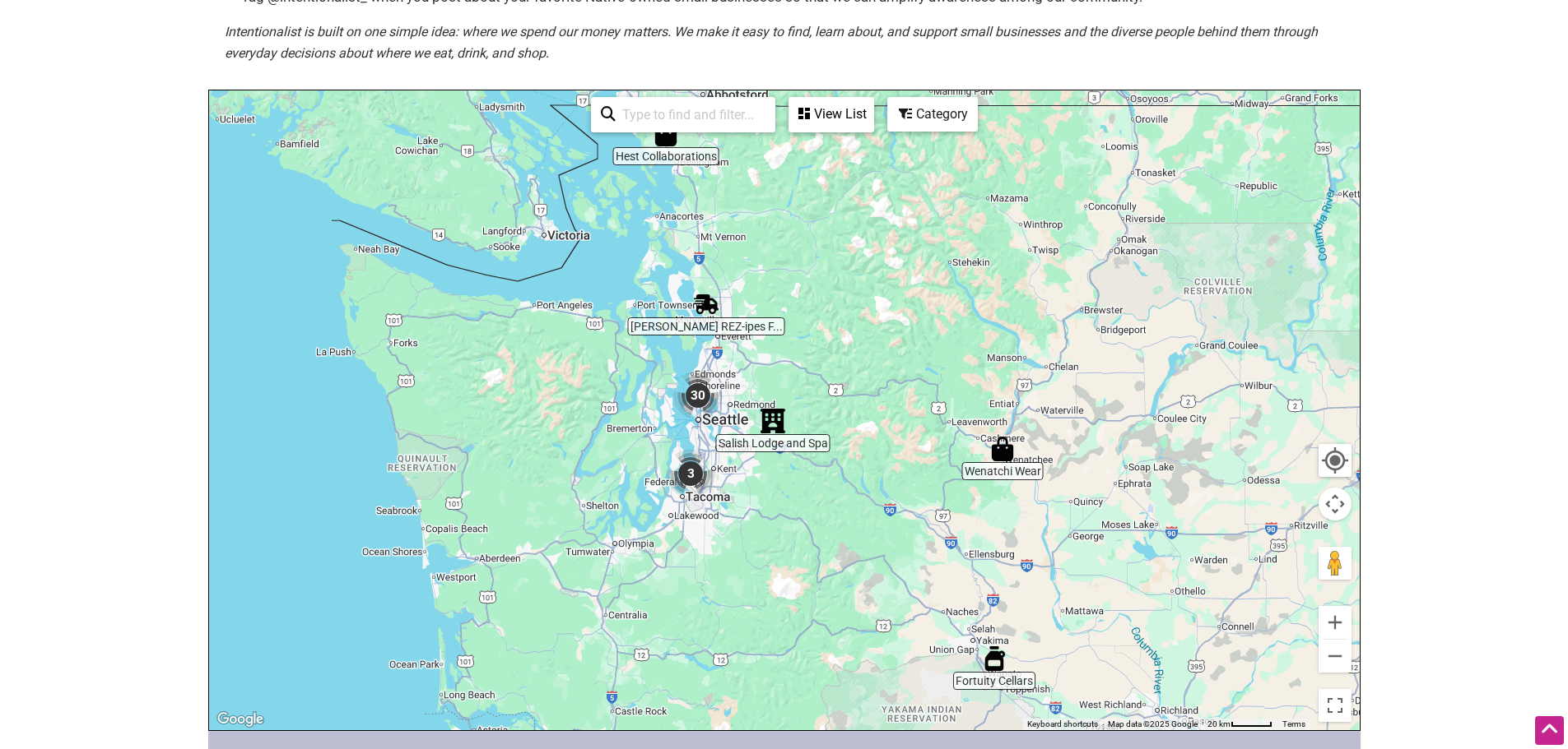
drag, startPoint x: 943, startPoint y: 552, endPoint x: 867, endPoint y: 606, distance: 93.2
click at [867, 606] on div "To navigate, press the arrow keys." at bounding box center [784, 411] width 1150 height 640
